Goal: Information Seeking & Learning: Learn about a topic

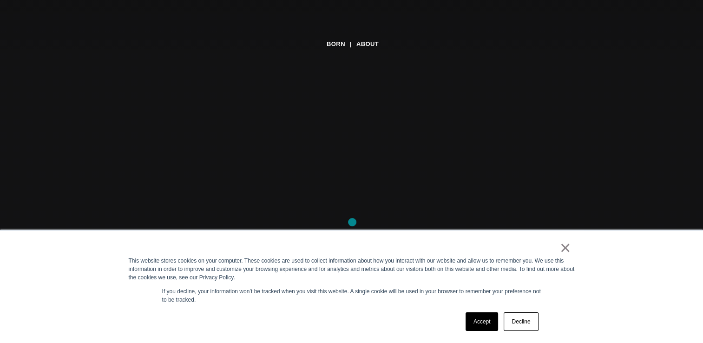
scroll to position [139, 0]
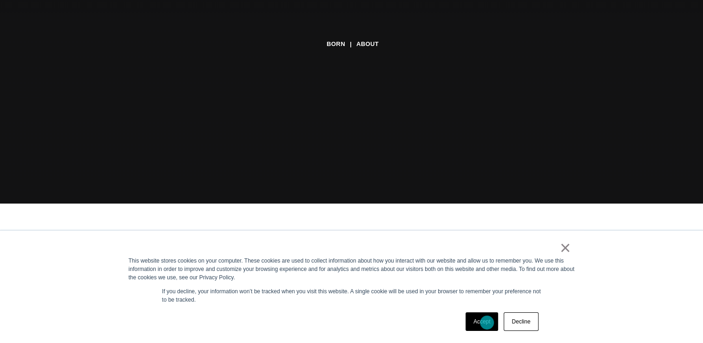
click at [487, 323] on link "Accept" at bounding box center [482, 321] width 33 height 19
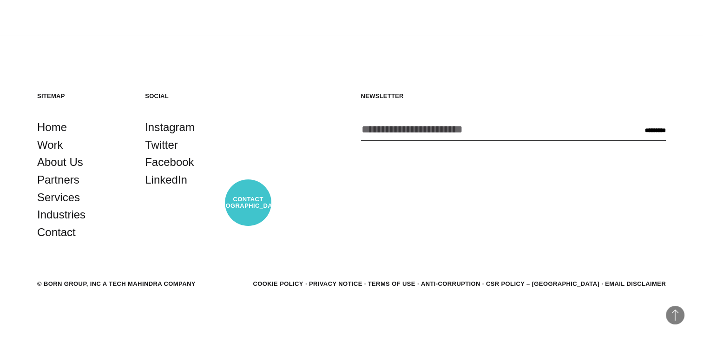
scroll to position [3225, 0]
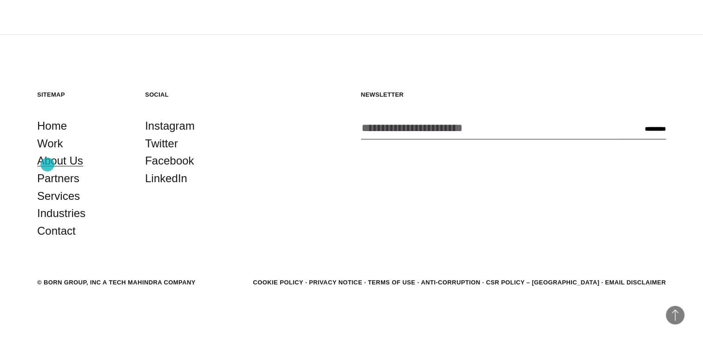
click at [47, 165] on link "About Us" at bounding box center [60, 161] width 46 height 18
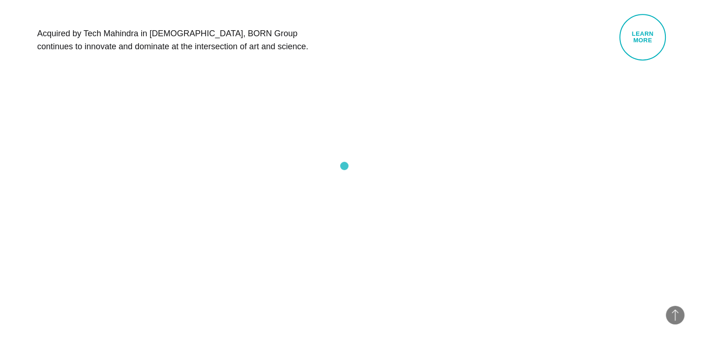
scroll to position [511, 0]
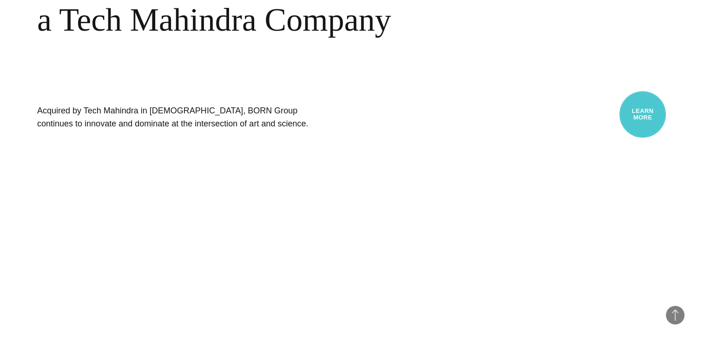
click at [641, 114] on link "Learn More" at bounding box center [643, 114] width 46 height 46
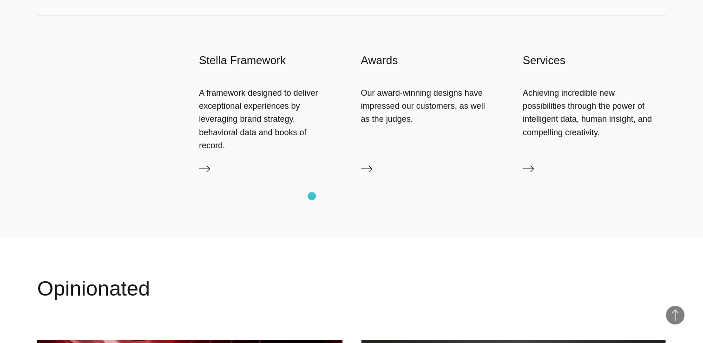
scroll to position [930, 0]
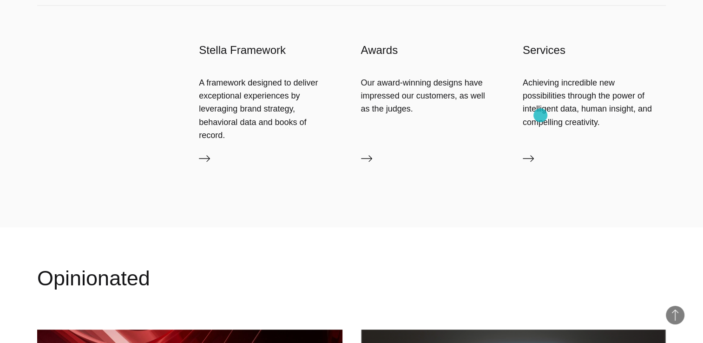
click at [541, 153] on link "Services" at bounding box center [594, 160] width 143 height 15
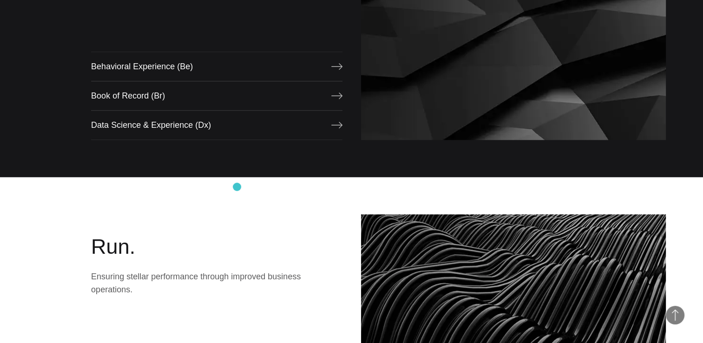
scroll to position [744, 0]
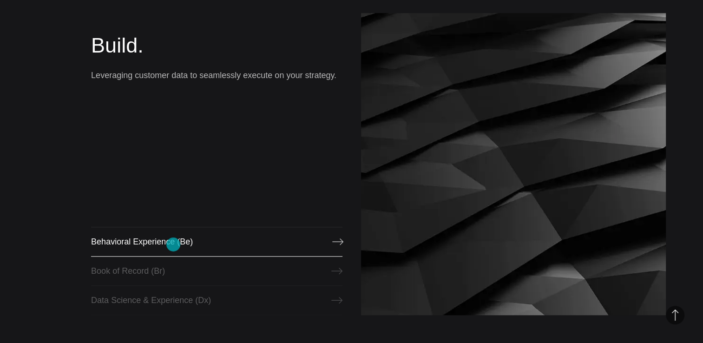
click at [173, 243] on link "Behavioral Experience (Be)" at bounding box center [216, 242] width 251 height 30
click at [104, 274] on link "Book of Record (Br)" at bounding box center [216, 271] width 251 height 30
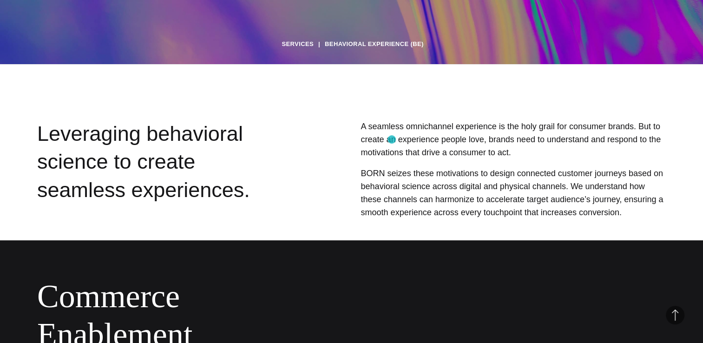
scroll to position [465, 0]
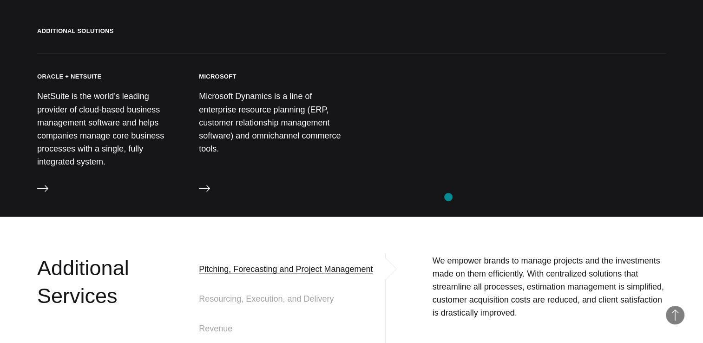
scroll to position [1998, 0]
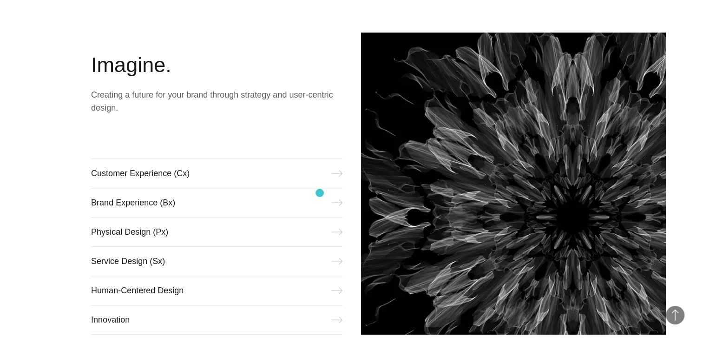
scroll to position [279, 0]
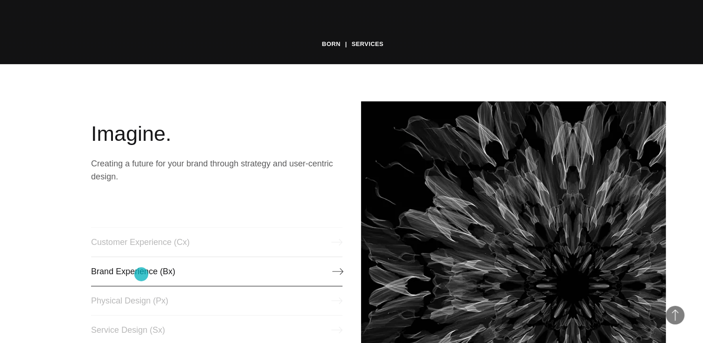
click at [141, 274] on link "Brand Experience (Bx)" at bounding box center [216, 272] width 251 height 30
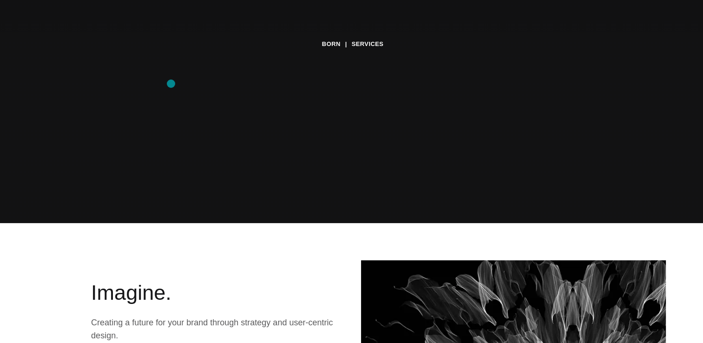
scroll to position [0, 0]
